Goal: Task Accomplishment & Management: Use online tool/utility

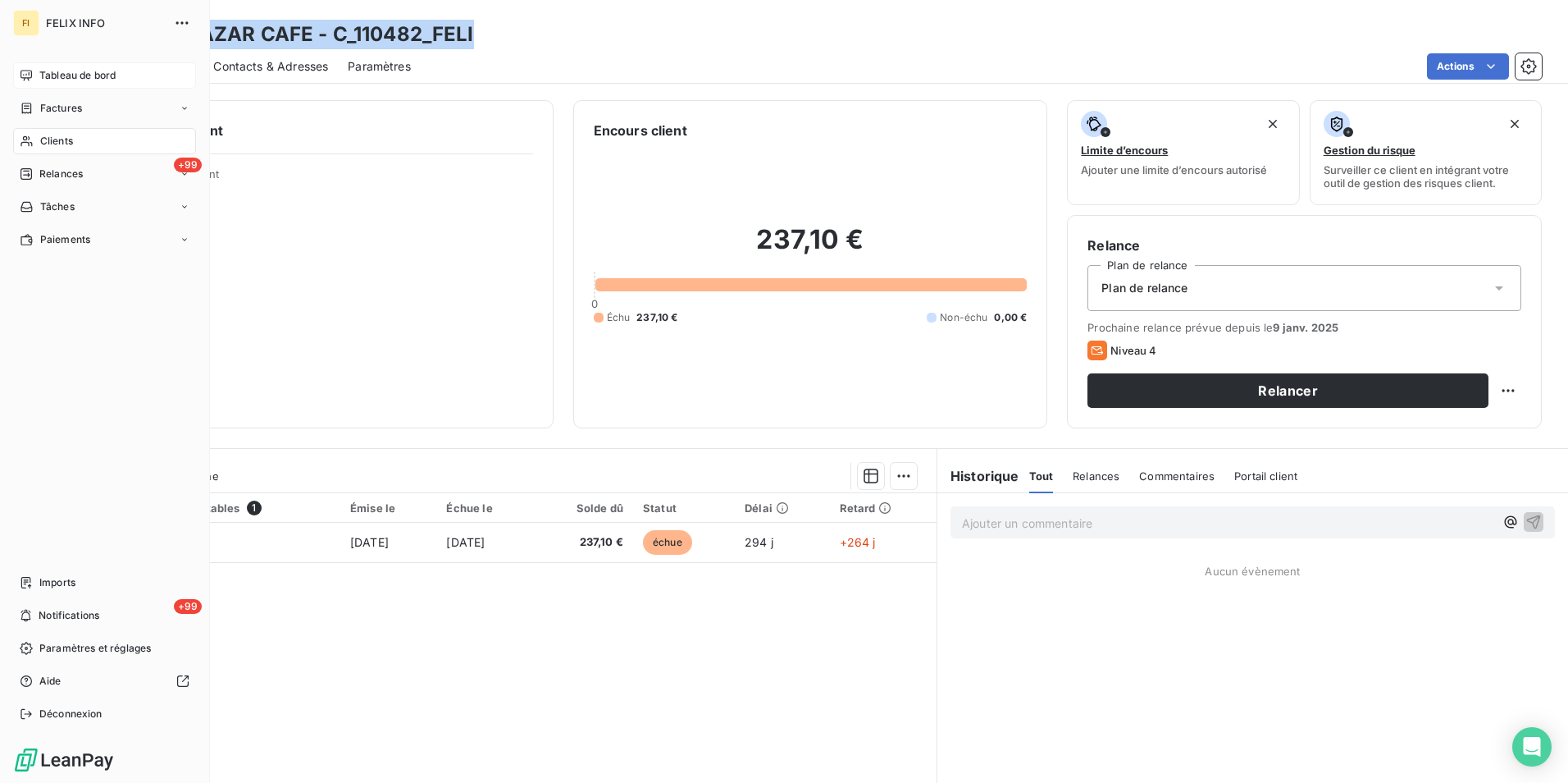
click at [88, 66] on div "Tableau de bord" at bounding box center [105, 75] width 183 height 26
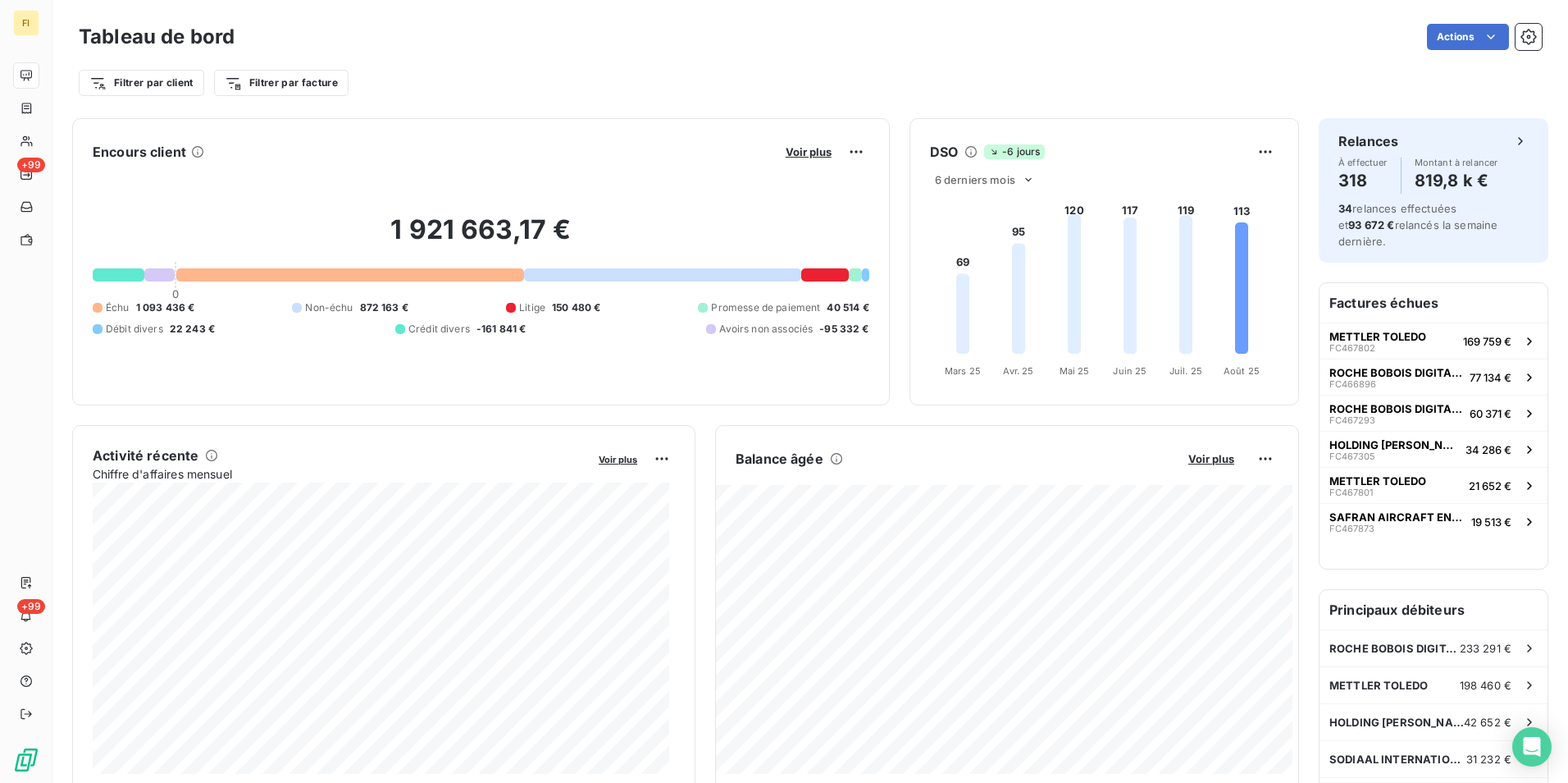
drag, startPoint x: 1557, startPoint y: 372, endPoint x: 1677, endPoint y: 482, distance: 162.8
click at [1567, 482] on html "FI +99 +99 Tableau de bord Actions Filtrer par client Filtrer par facture Encou…" at bounding box center [784, 391] width 1568 height 783
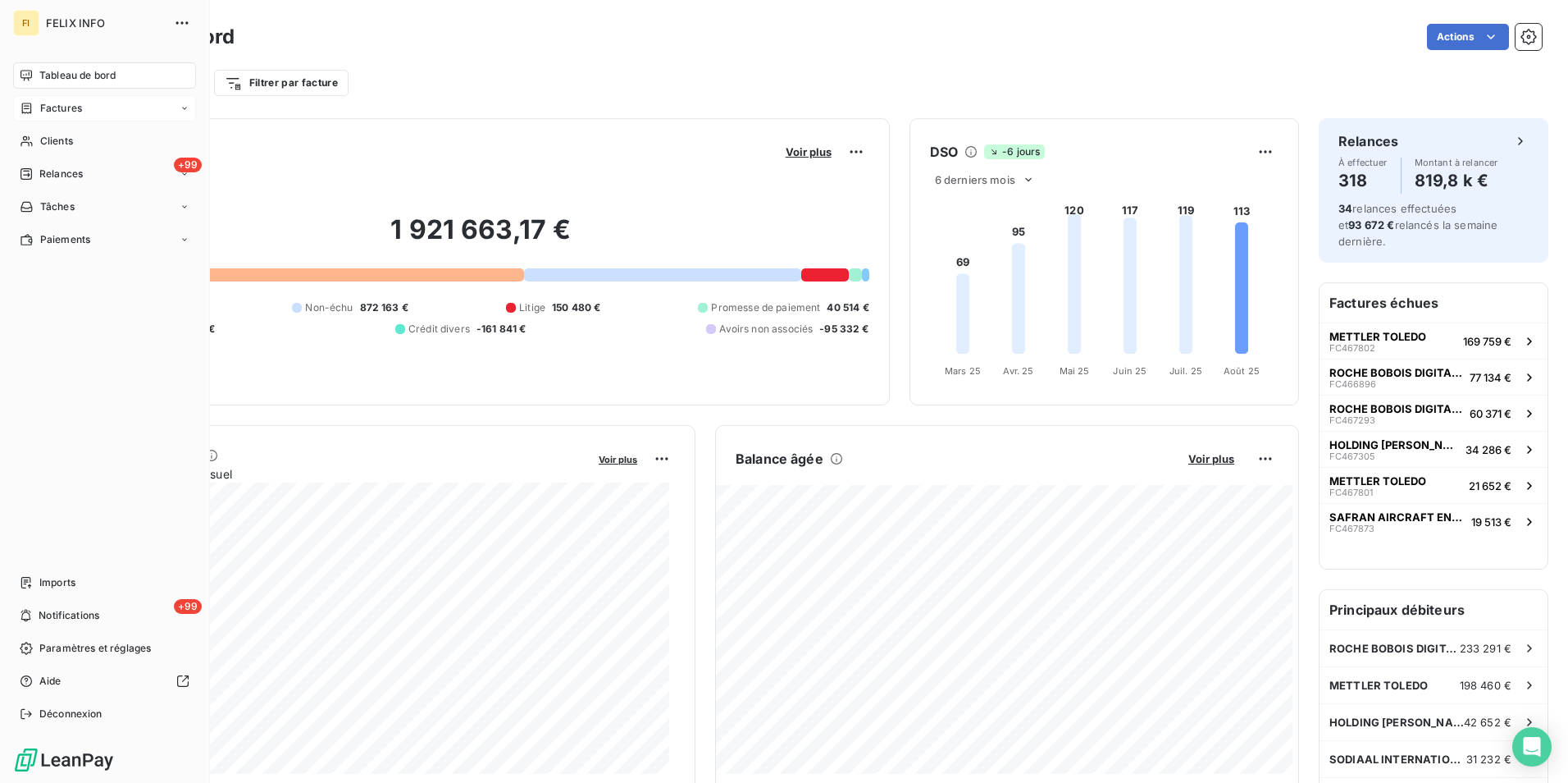
click at [41, 116] on div "Factures" at bounding box center [105, 108] width 183 height 26
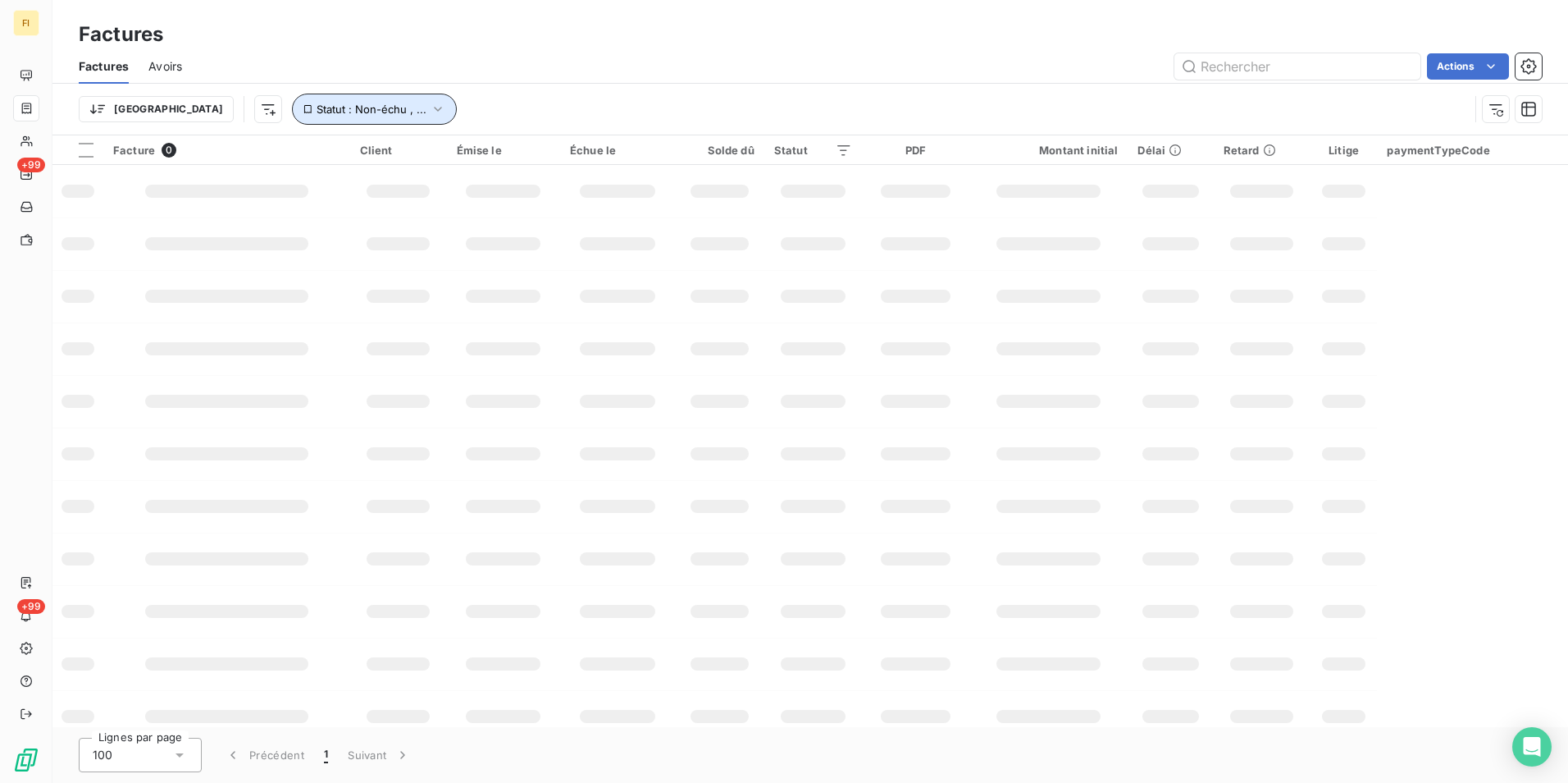
click at [330, 110] on span "Statut : Non-échu , ..." at bounding box center [371, 109] width 109 height 14
click at [600, 154] on icon at bounding box center [608, 152] width 16 height 16
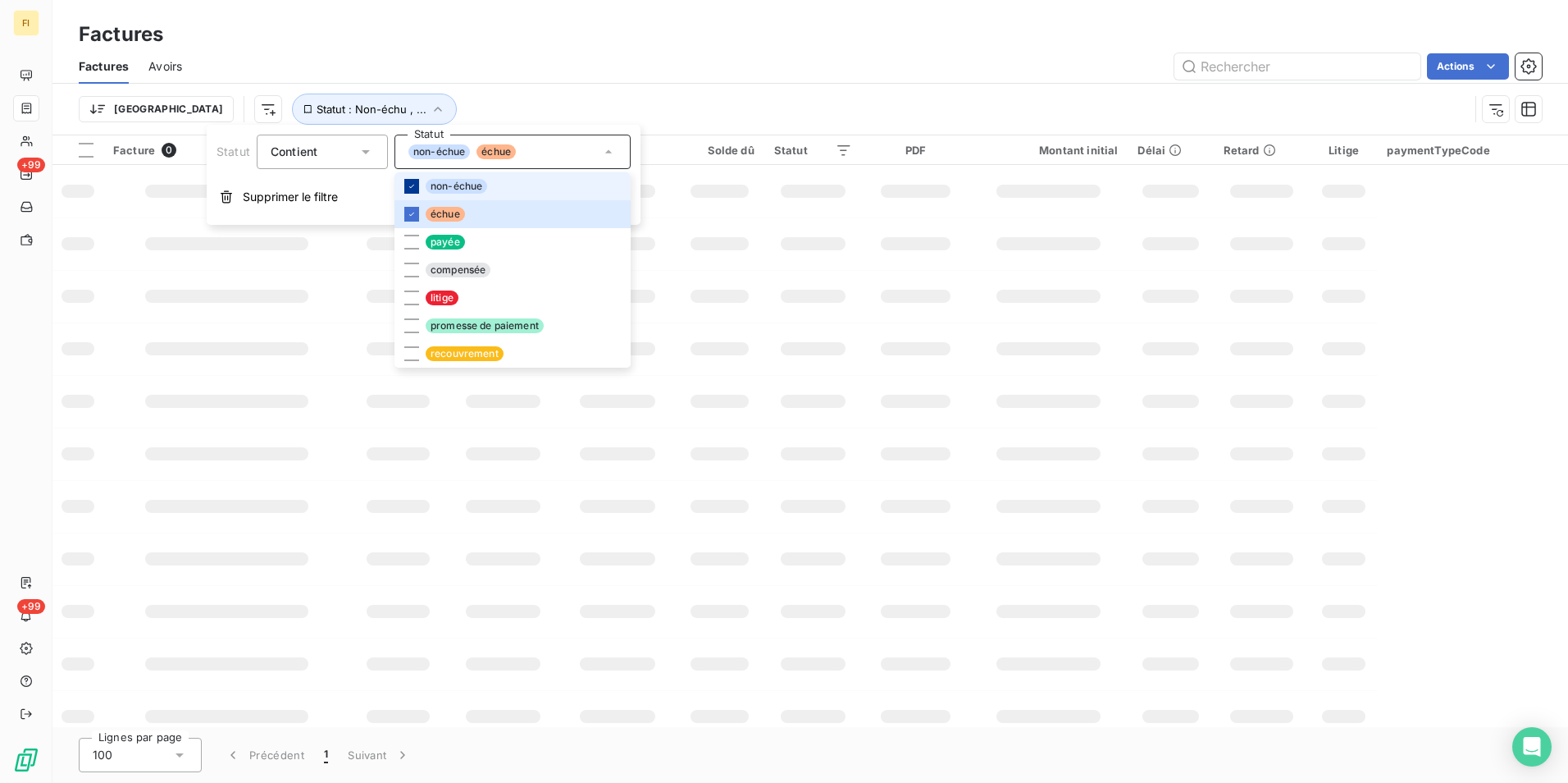
click at [408, 182] on icon at bounding box center [412, 186] width 10 height 10
click at [469, 214] on li "échue" at bounding box center [512, 214] width 236 height 28
click at [452, 215] on span "échue" at bounding box center [445, 214] width 40 height 14
click at [559, 99] on div "Trier Statut : Échu" at bounding box center [774, 109] width 1390 height 31
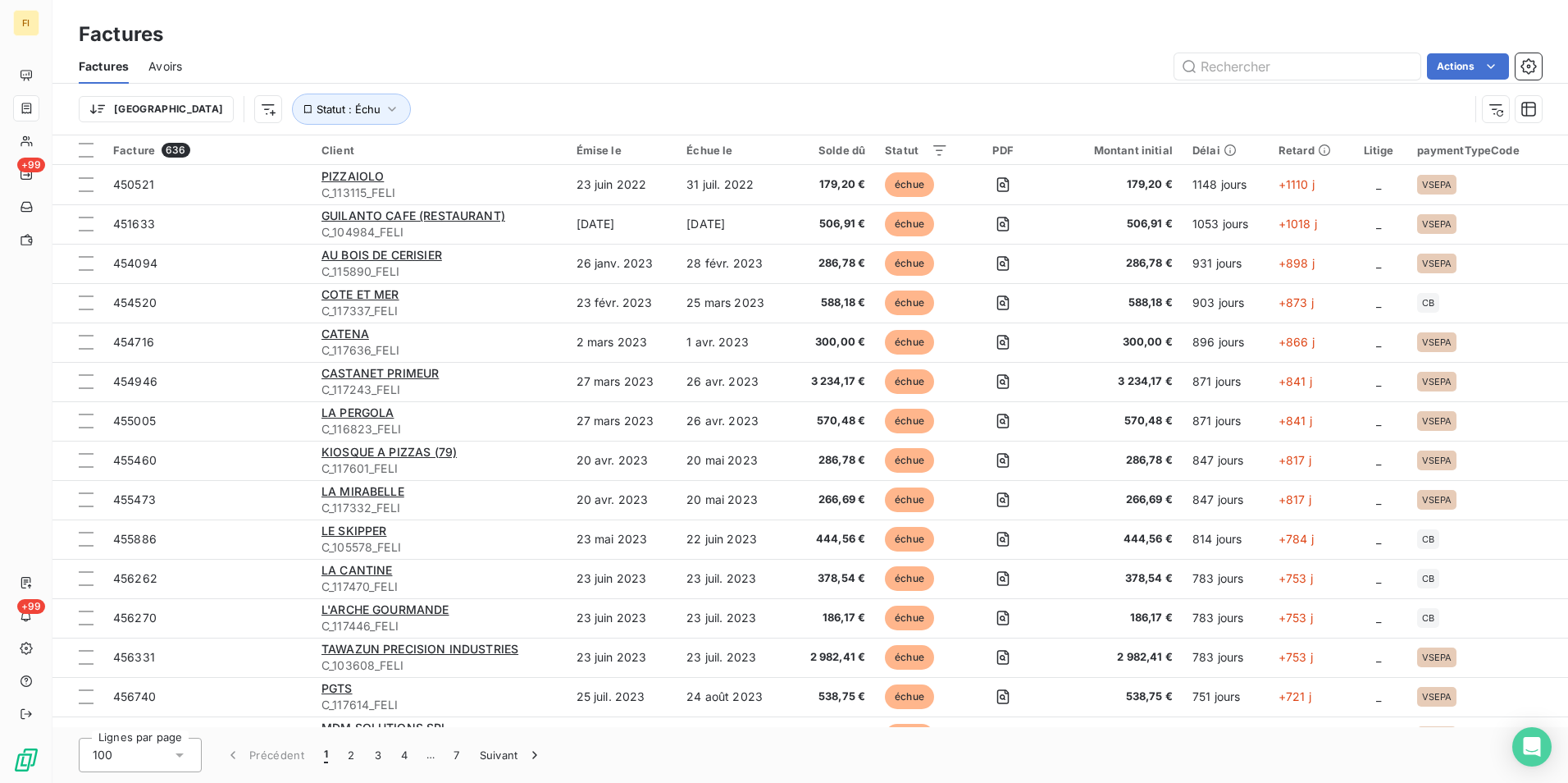
click at [176, 761] on icon at bounding box center [179, 755] width 16 height 16
click at [1445, 14] on div "Factures Factures Avoirs Actions Trier Statut : Échu" at bounding box center [810, 68] width 1516 height 136
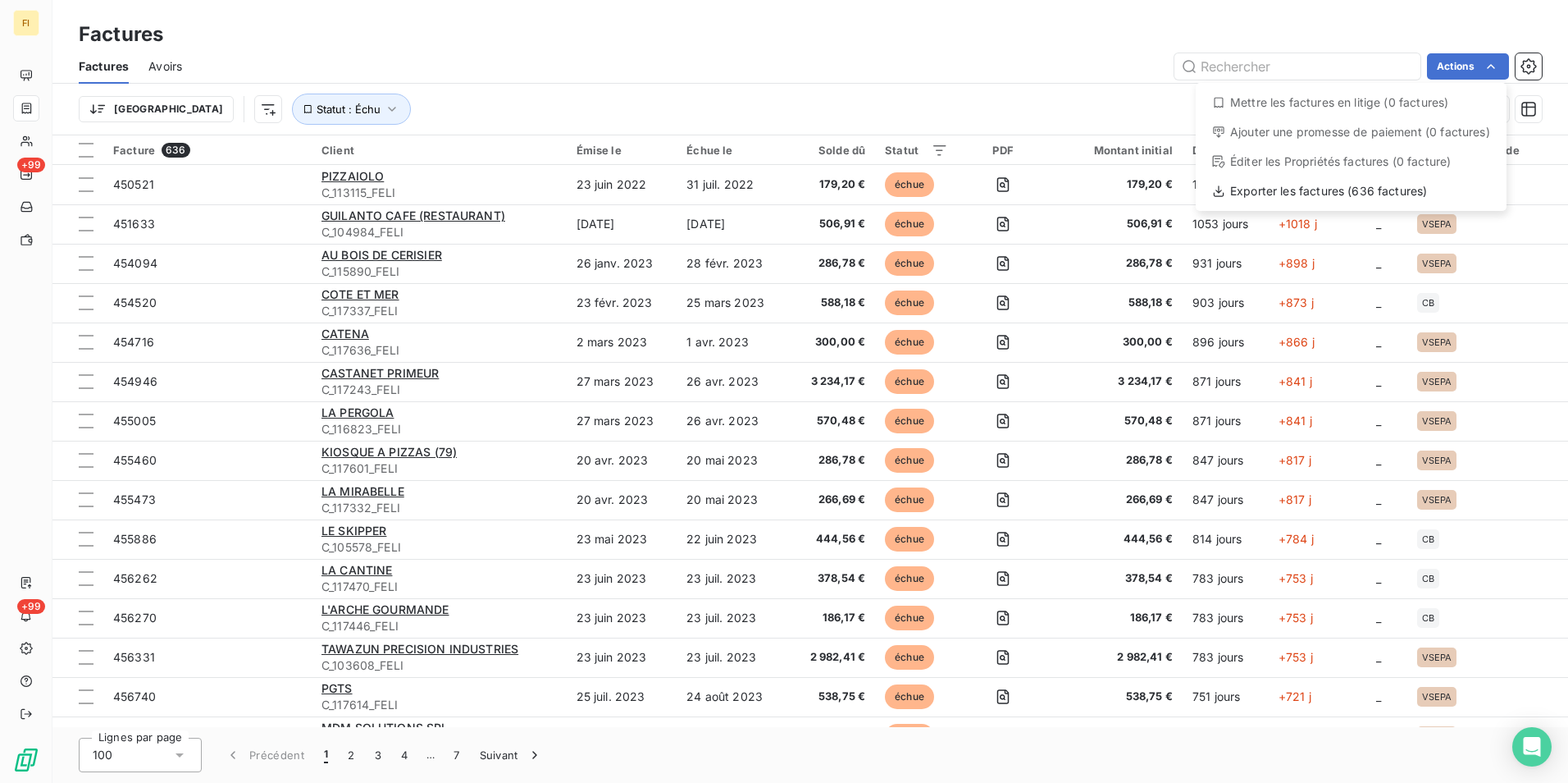
click at [1486, 64] on html "FI +99 +99 Factures Factures Avoirs Actions Mettre les factures en litige (0 fa…" at bounding box center [784, 391] width 1568 height 783
click at [649, 100] on html "FI +99 +99 Factures Factures Avoirs Actions Mettre les factures en litige (0 fa…" at bounding box center [784, 391] width 1568 height 783
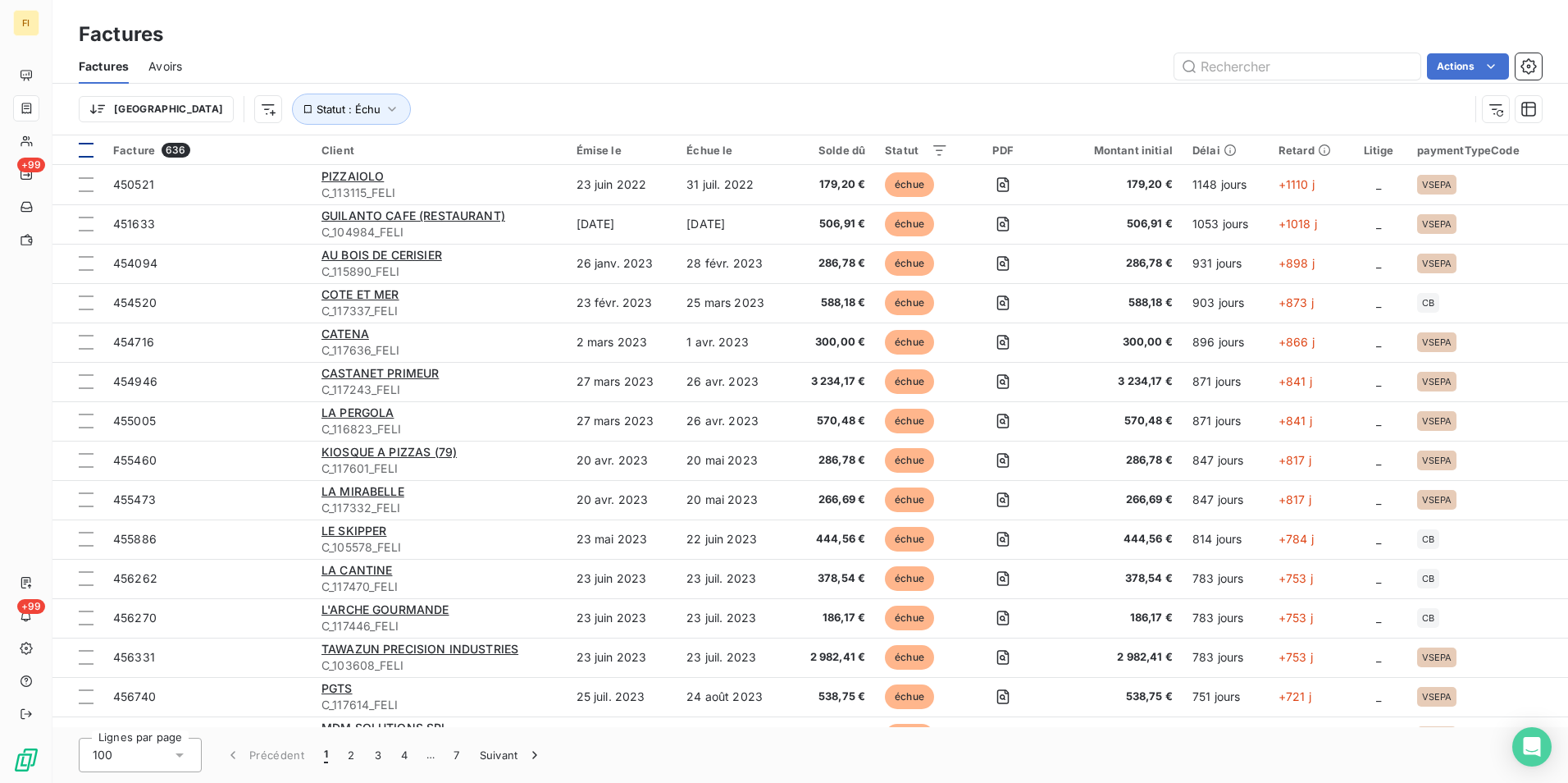
click at [90, 148] on div at bounding box center [86, 150] width 14 height 14
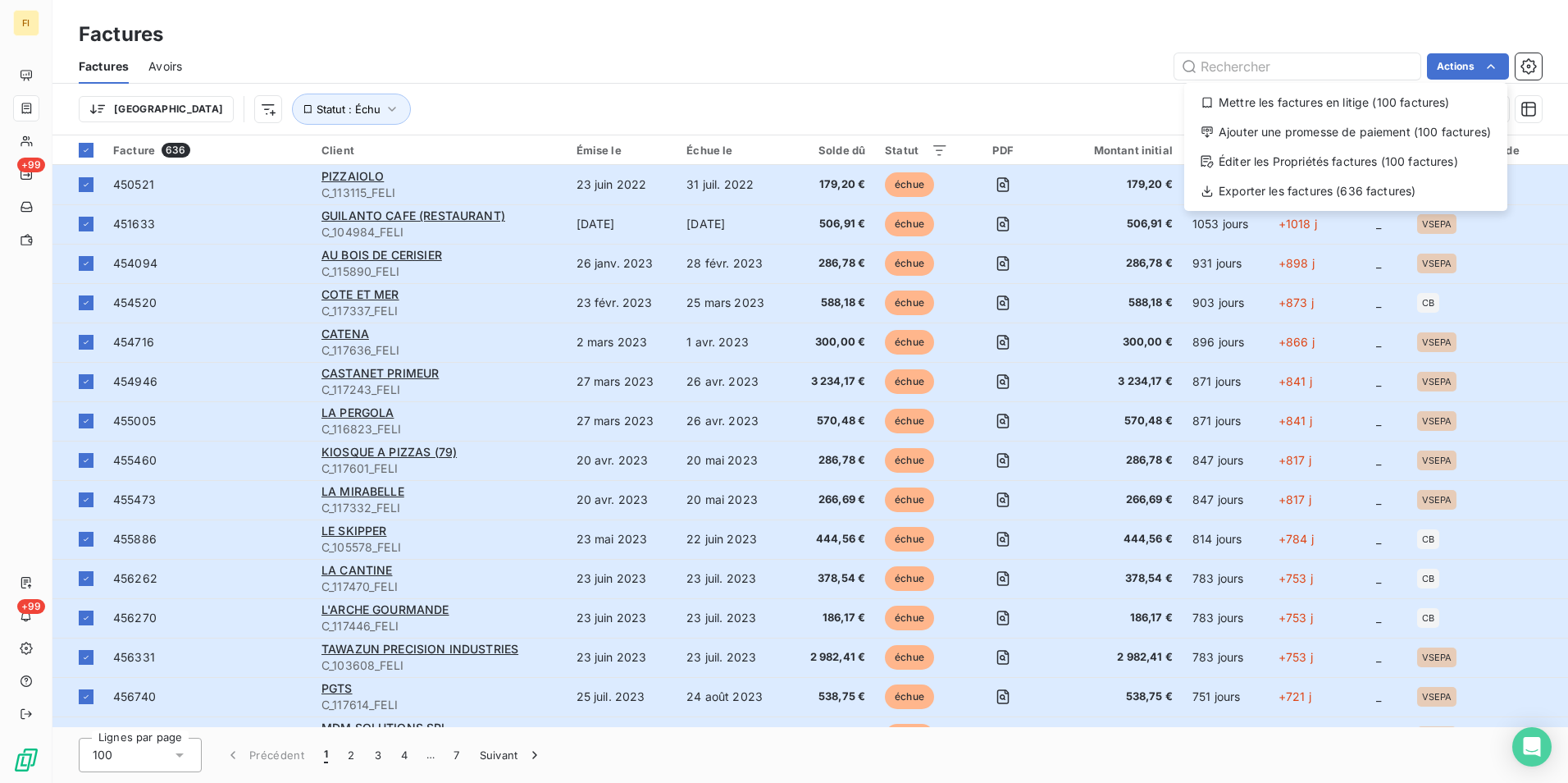
click at [1534, 65] on html "FI +99 +99 Factures Factures Avoirs Actions Mettre les factures en litige (100 …" at bounding box center [784, 391] width 1568 height 783
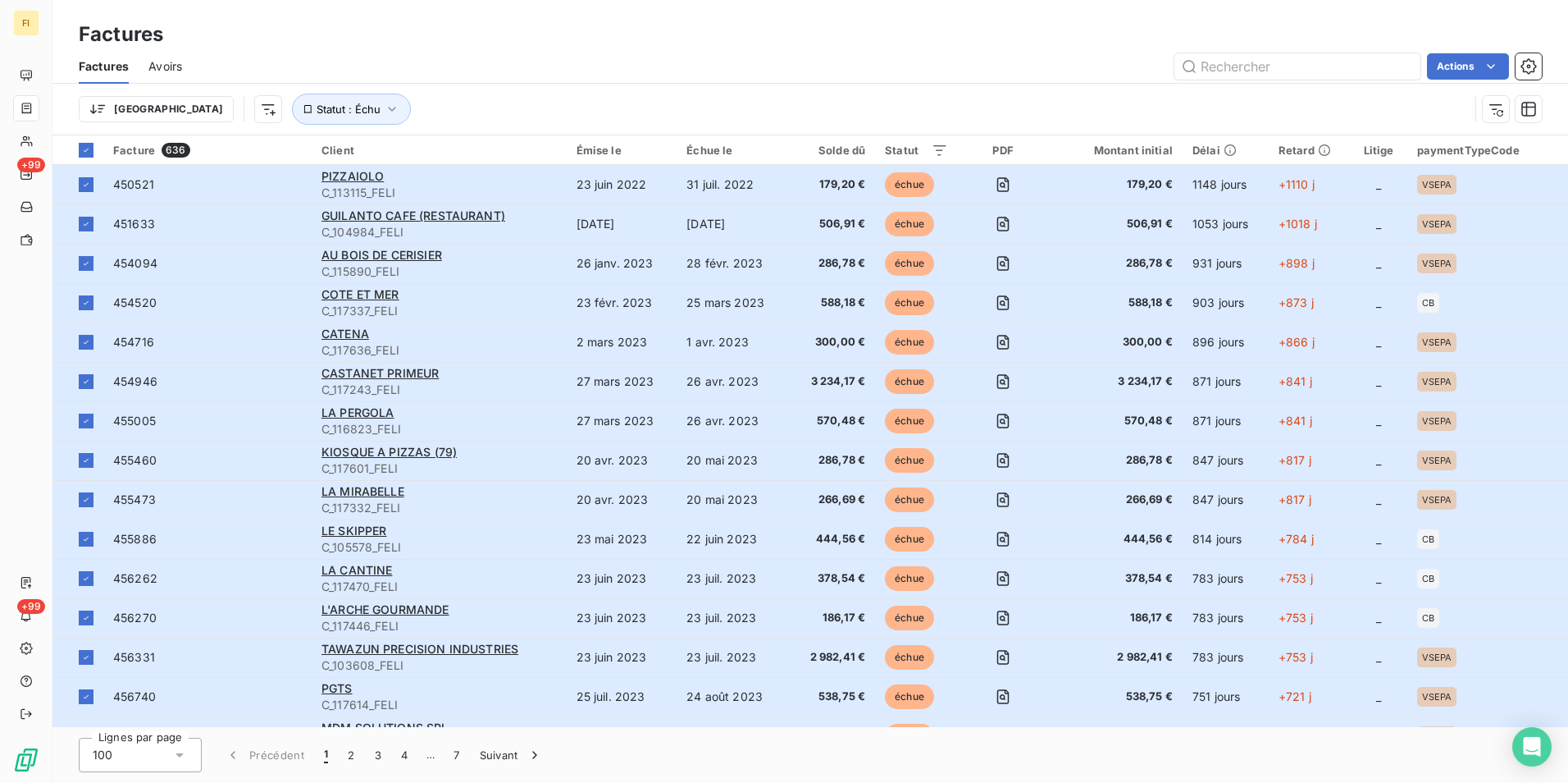
click at [1534, 65] on icon "button" at bounding box center [1528, 66] width 16 height 16
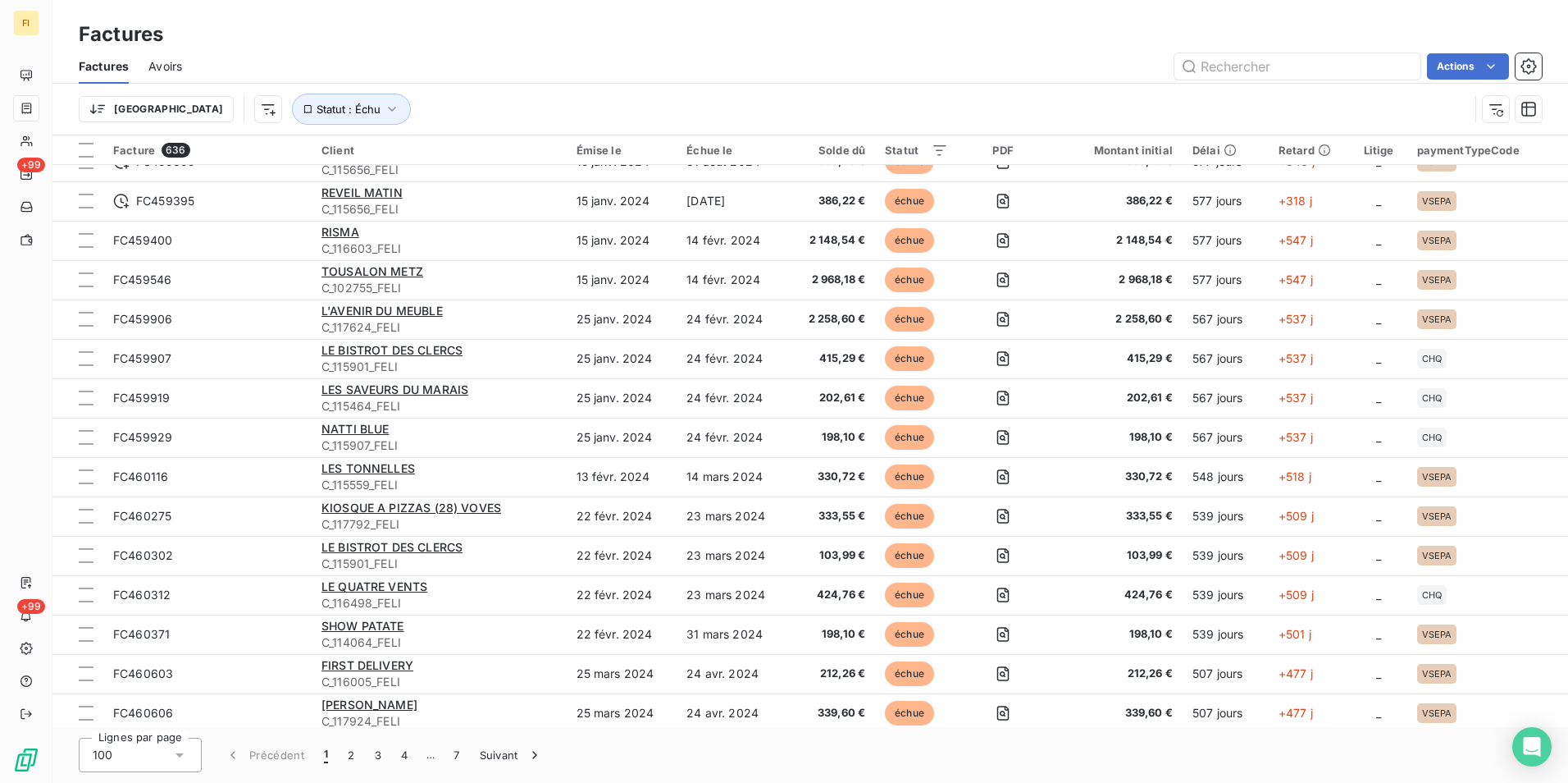
scroll to position [1736, 0]
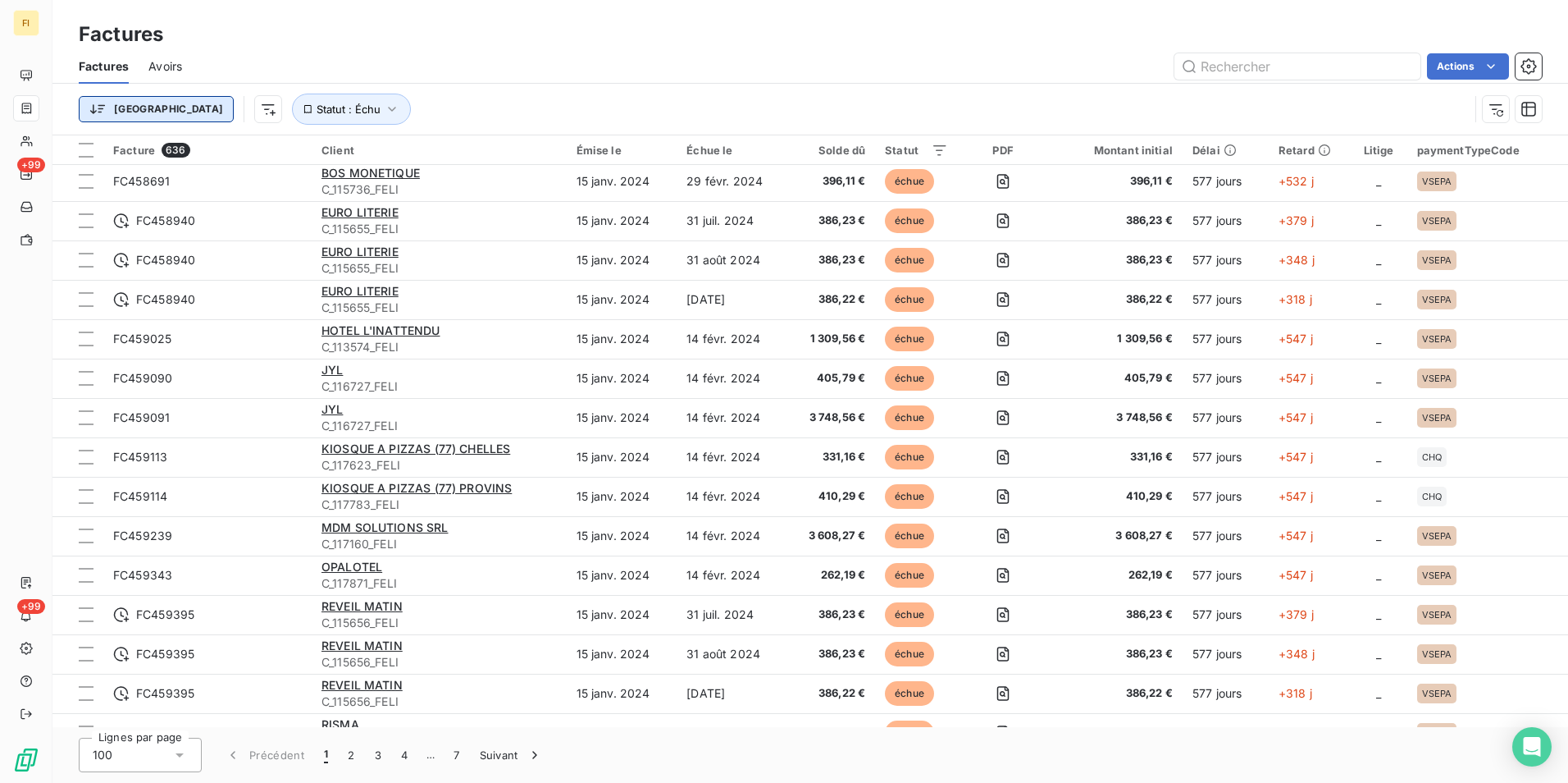
click at [138, 105] on html "FI +99 +99 Factures Factures Avoirs Actions Trier Statut : Échu Facture 636 Cli…" at bounding box center [784, 391] width 1568 height 783
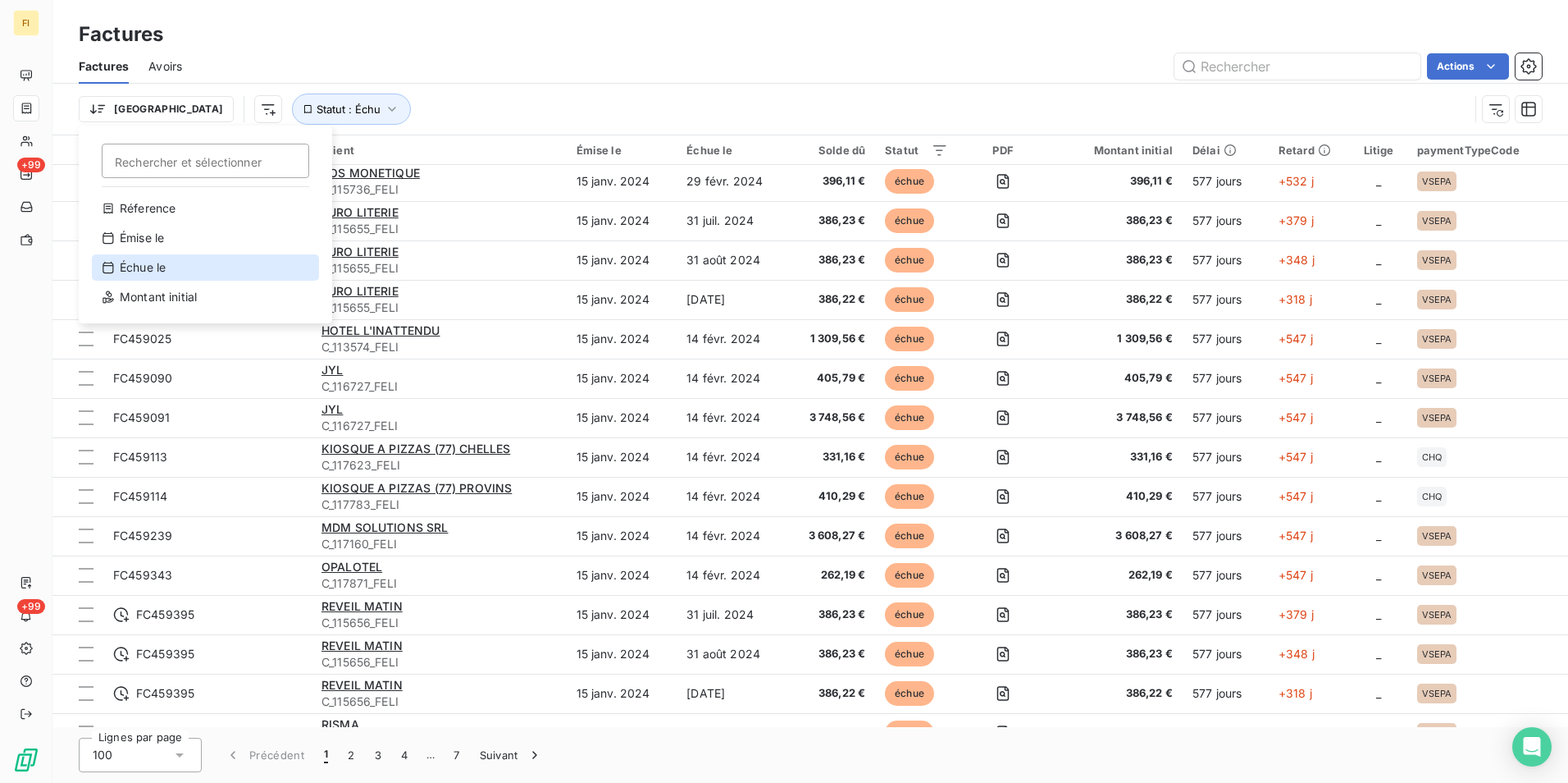
click at [221, 272] on div "Échue le" at bounding box center [205, 267] width 227 height 26
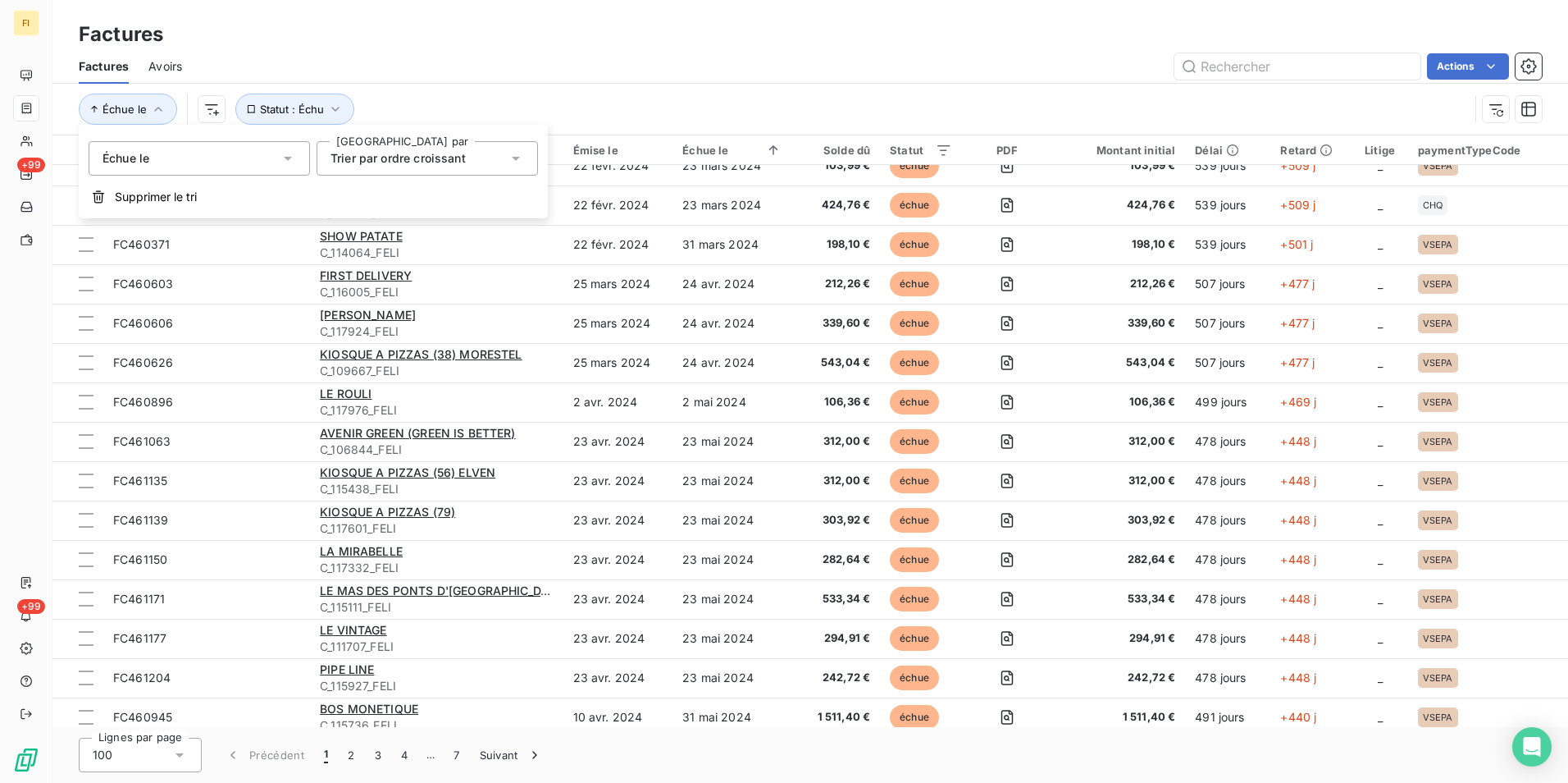
scroll to position [1818, 0]
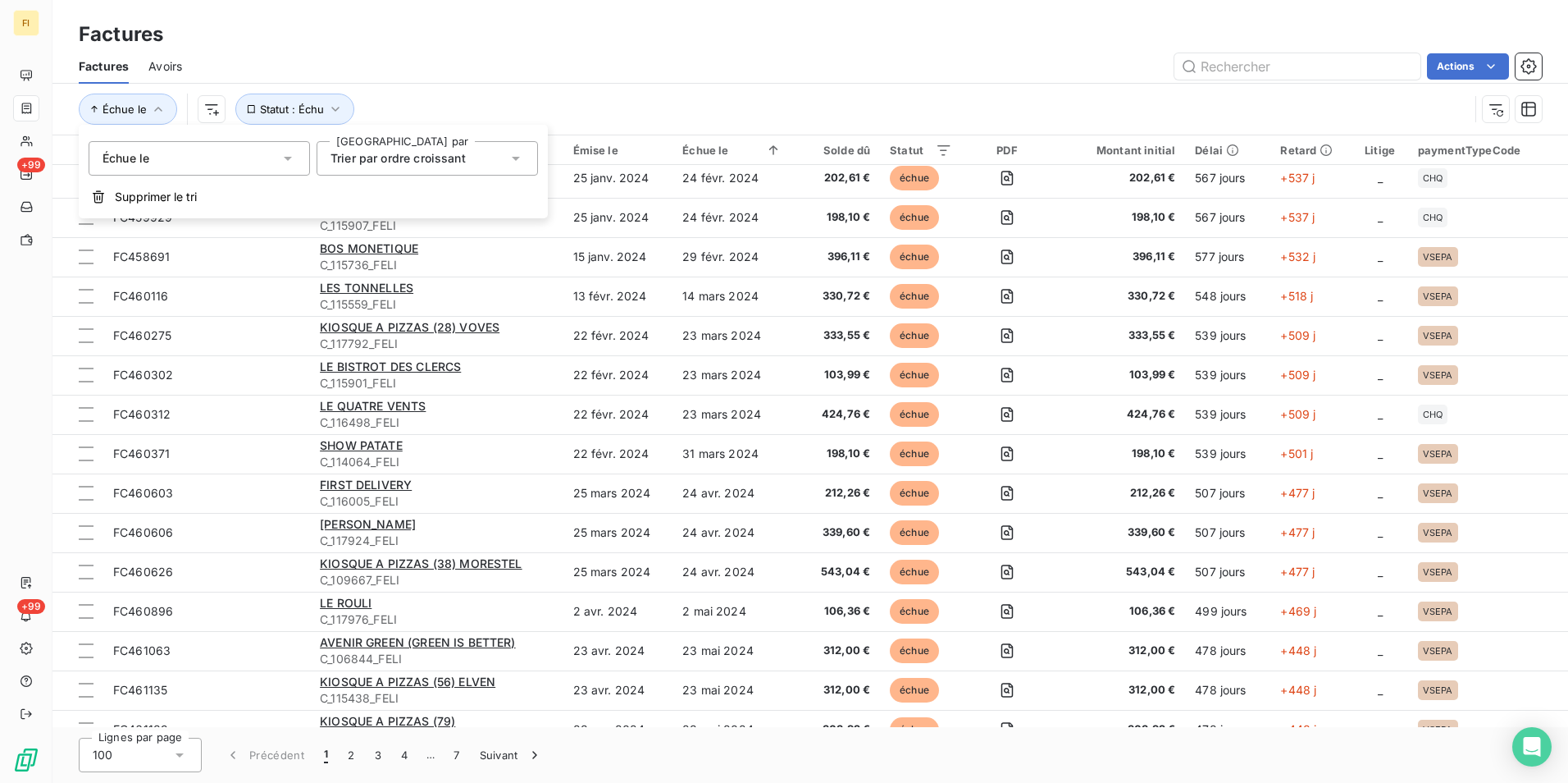
click at [505, 153] on div "Trier par ordre croissant" at bounding box center [419, 158] width 177 height 23
click at [530, 104] on div "Échue le Statut : Échu" at bounding box center [774, 109] width 1390 height 31
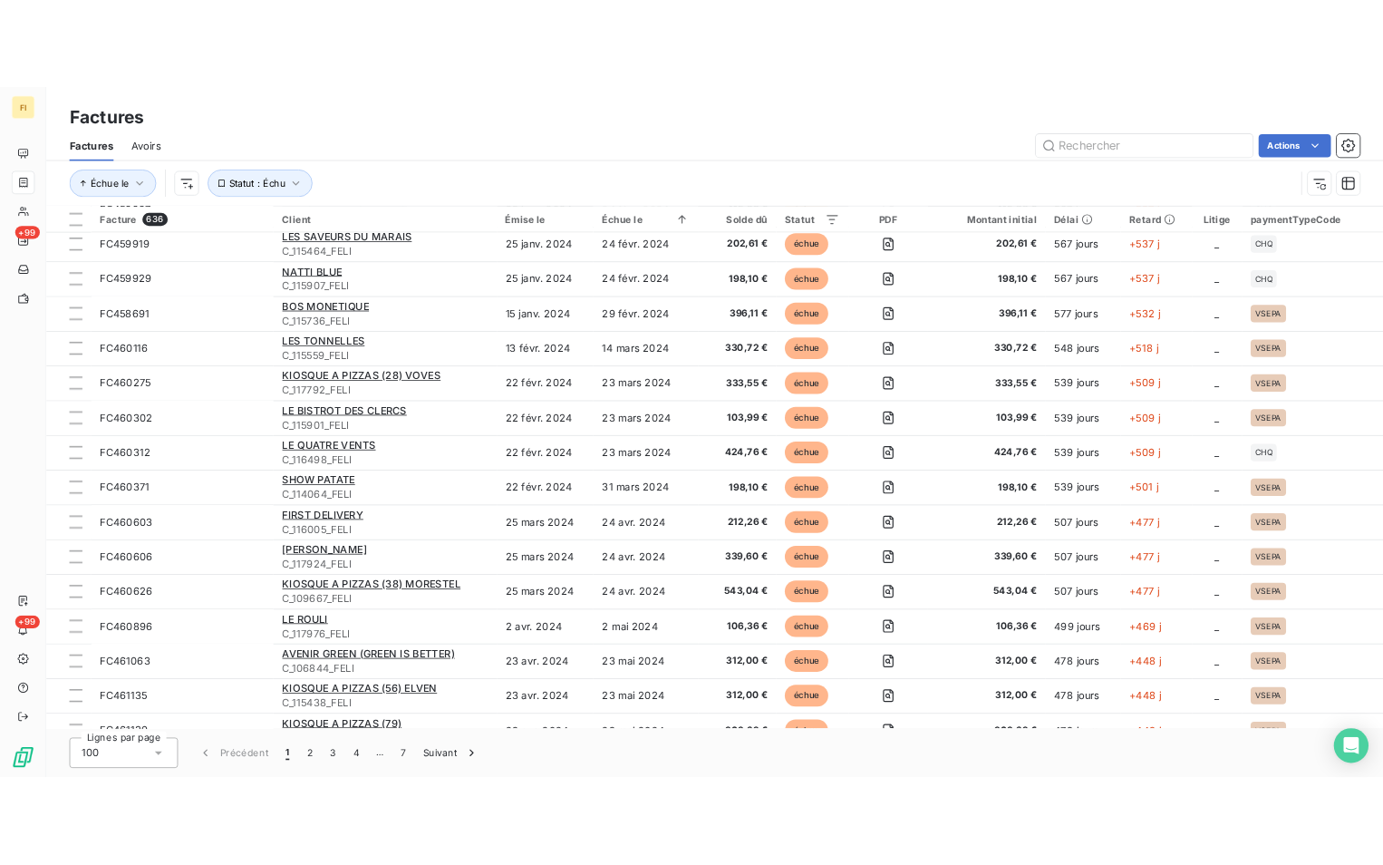
scroll to position [1827, 0]
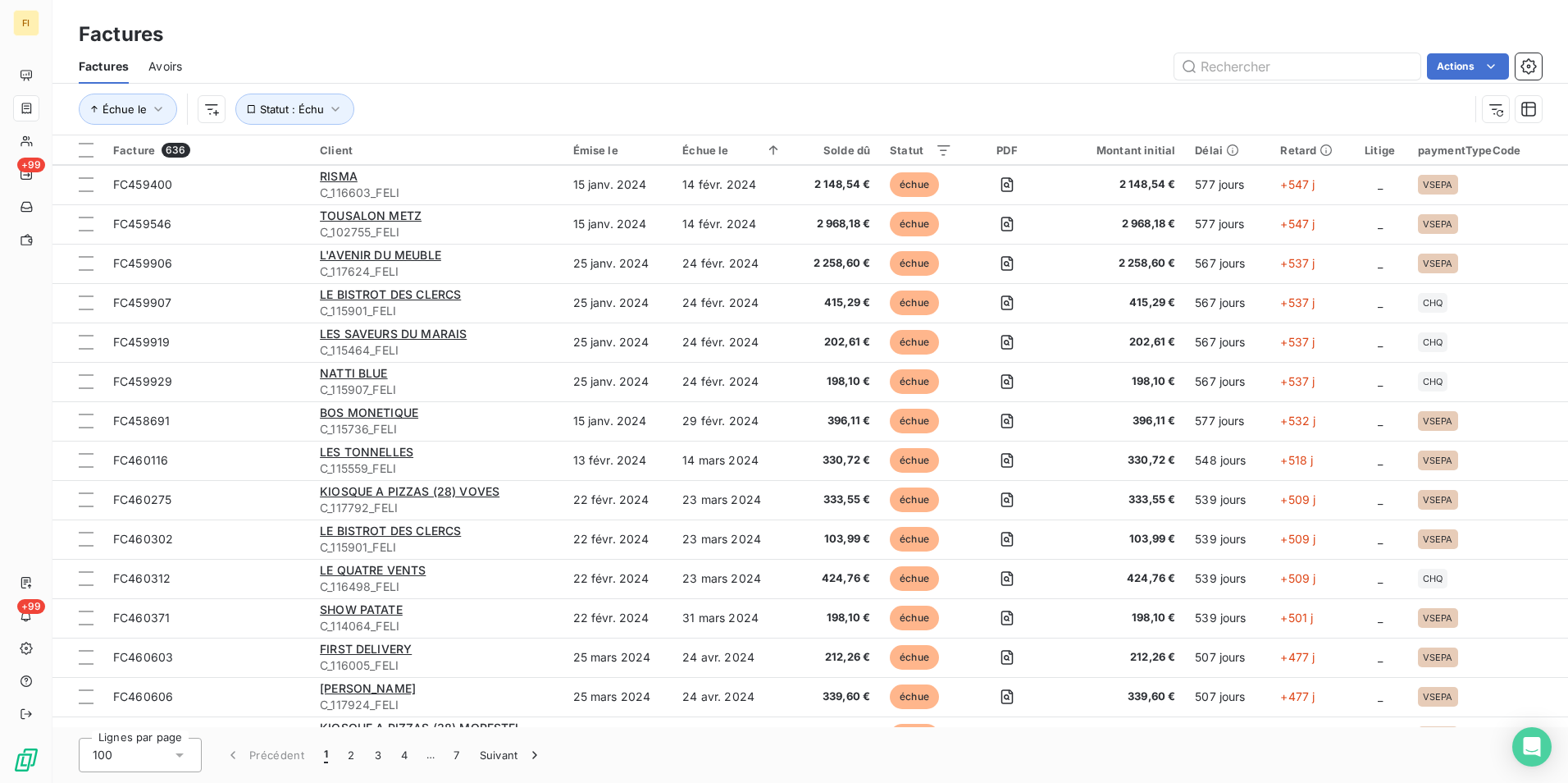
click at [88, 148] on div at bounding box center [86, 150] width 14 height 14
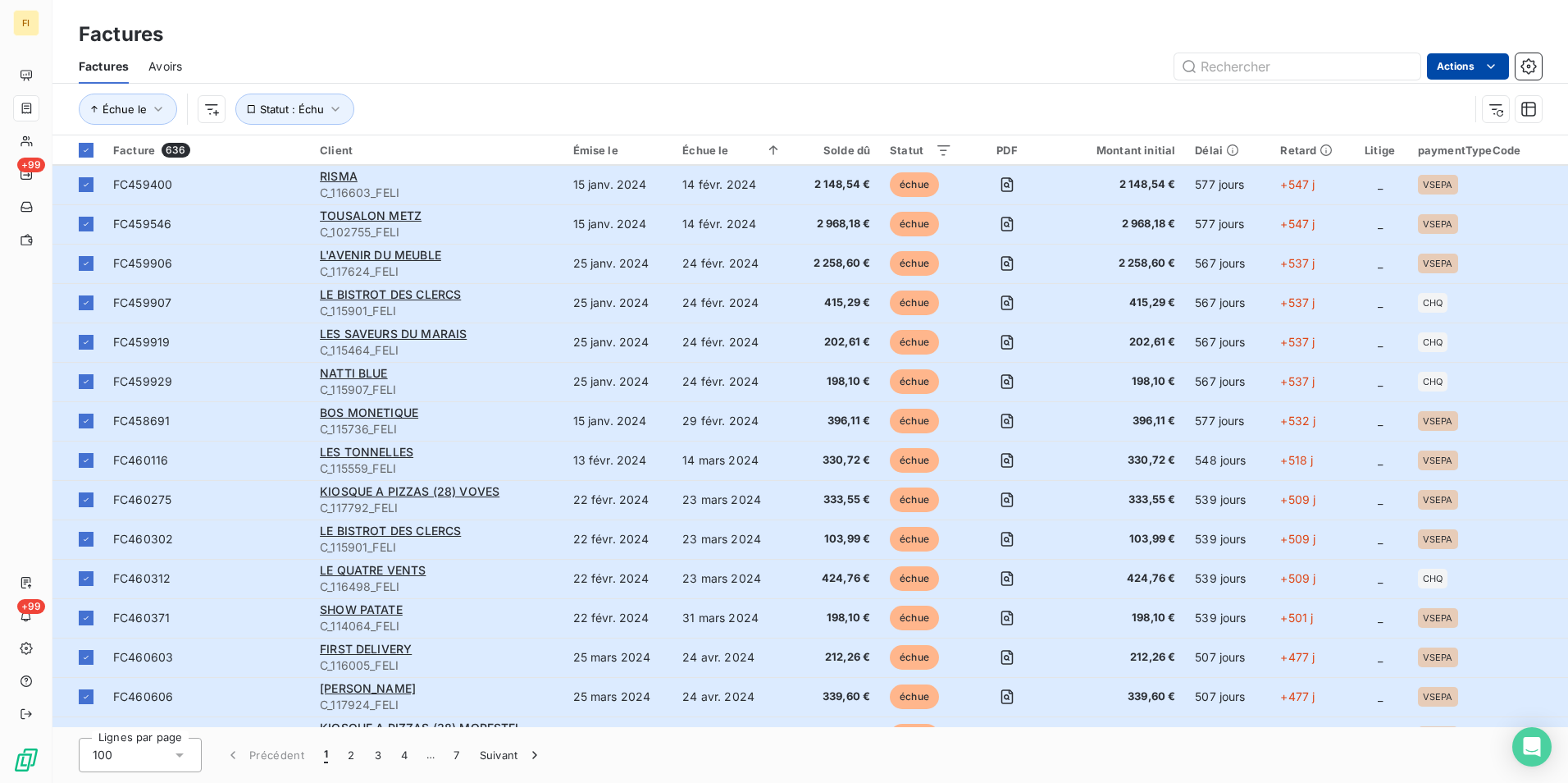
click at [1478, 68] on html "FI +99 +99 Factures Factures Avoirs Actions Échue le Statut : Échu Facture 636 …" at bounding box center [784, 391] width 1568 height 783
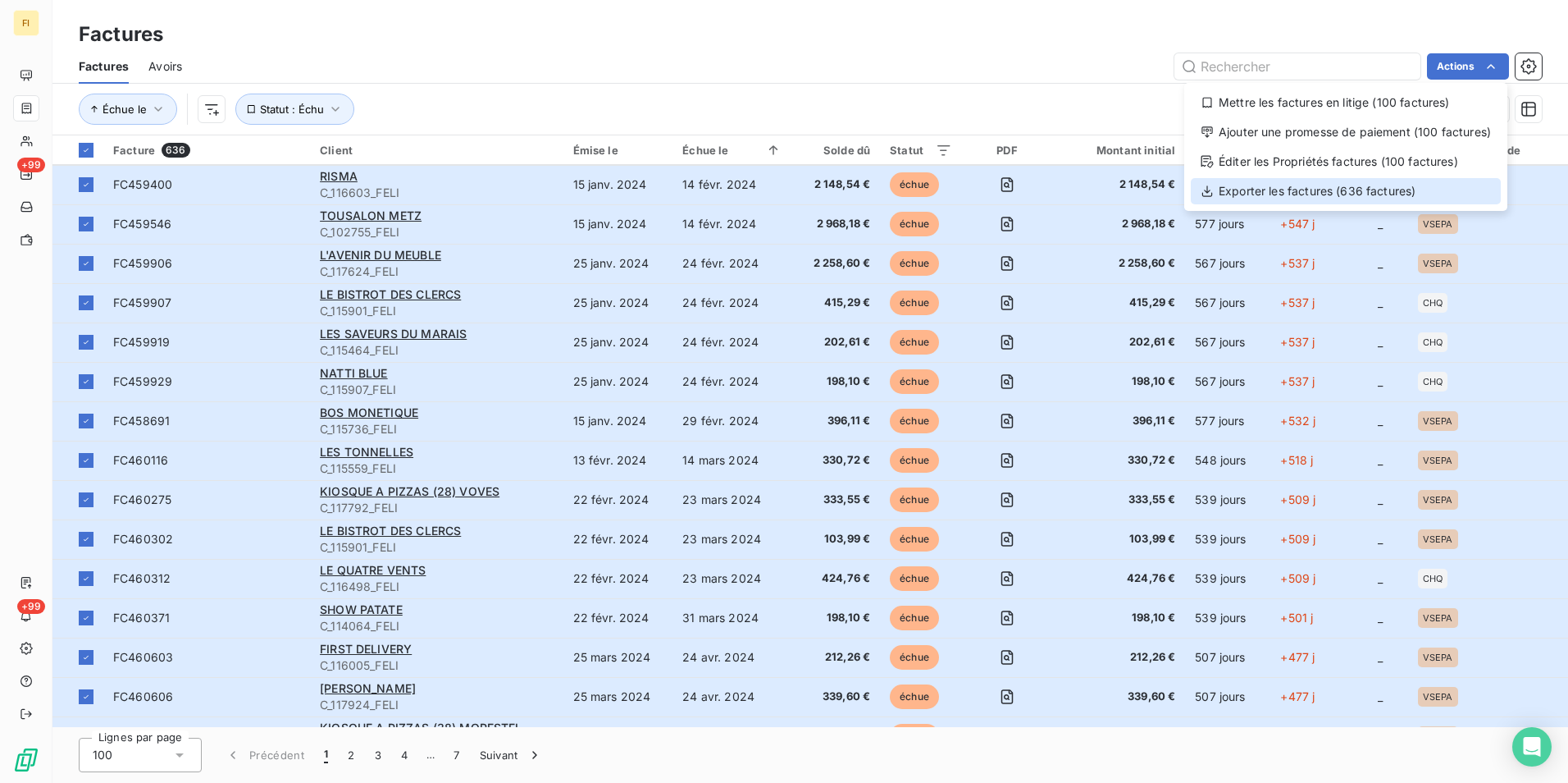
click at [1396, 190] on div "Exporter les factures (636 factures)" at bounding box center [1345, 191] width 310 height 26
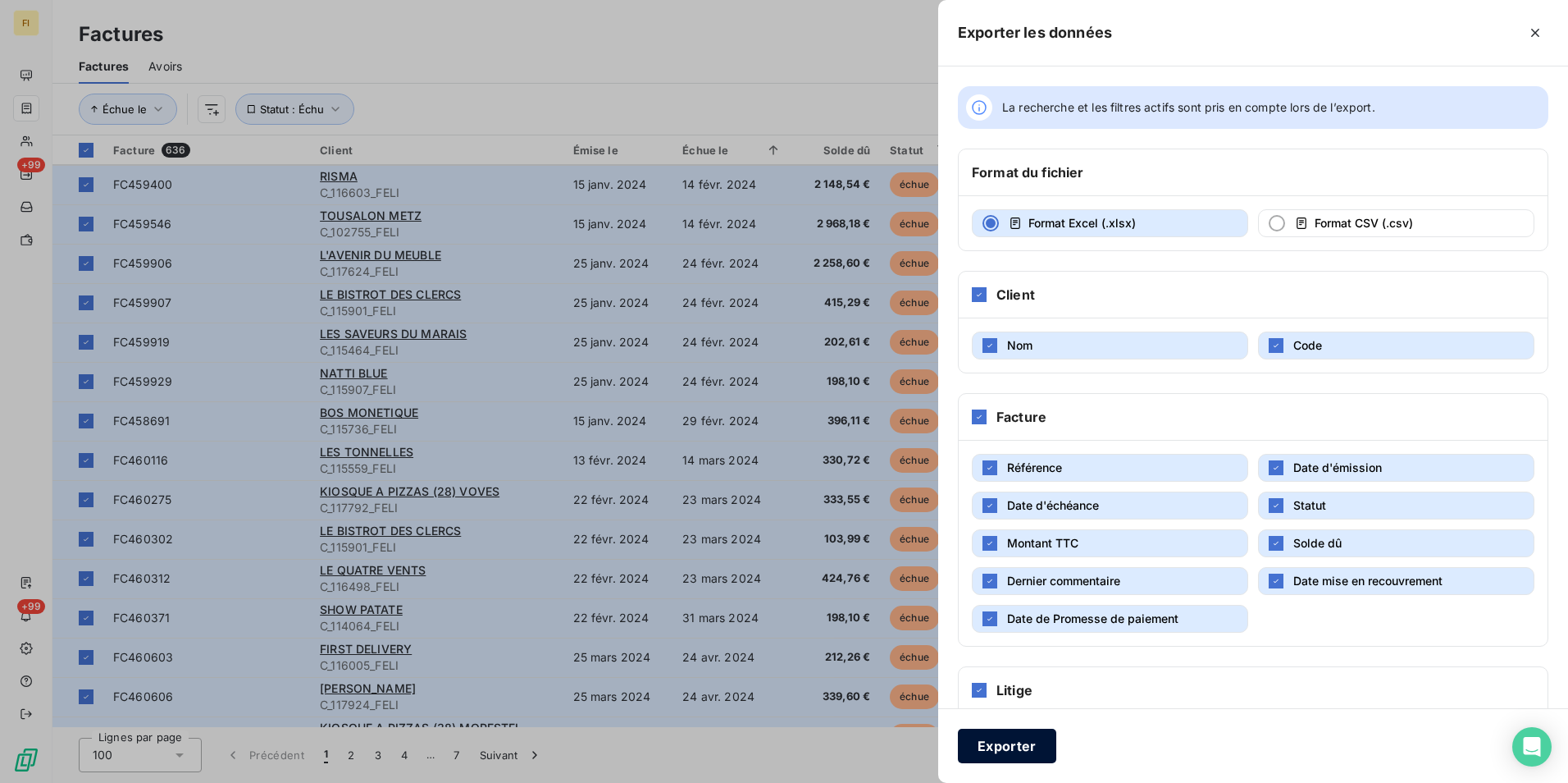
click at [1031, 750] on button "Exporter" at bounding box center [1007, 746] width 99 height 34
